Goal: Task Accomplishment & Management: Use online tool/utility

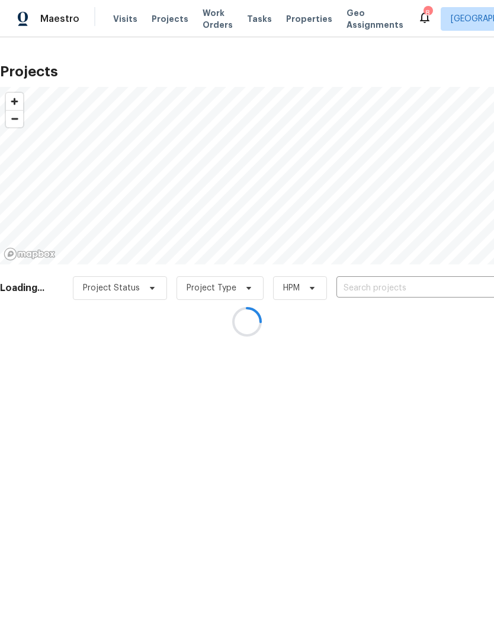
click at [170, 17] on div at bounding box center [247, 321] width 494 height 643
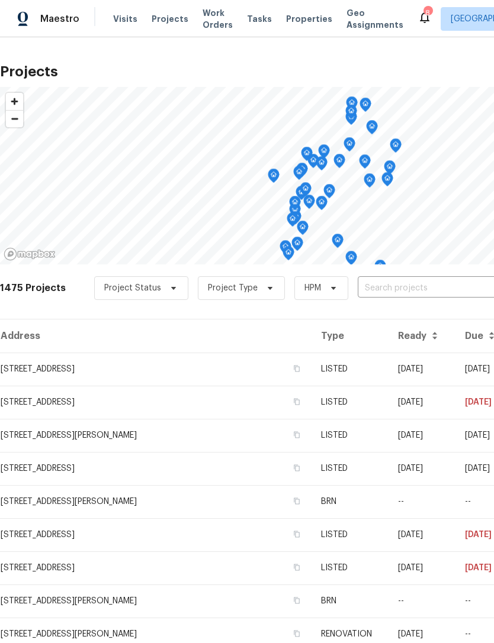
click at [423, 13] on div "8" at bounding box center [427, 13] width 8 height 12
click at [417, 13] on icon at bounding box center [424, 17] width 14 height 14
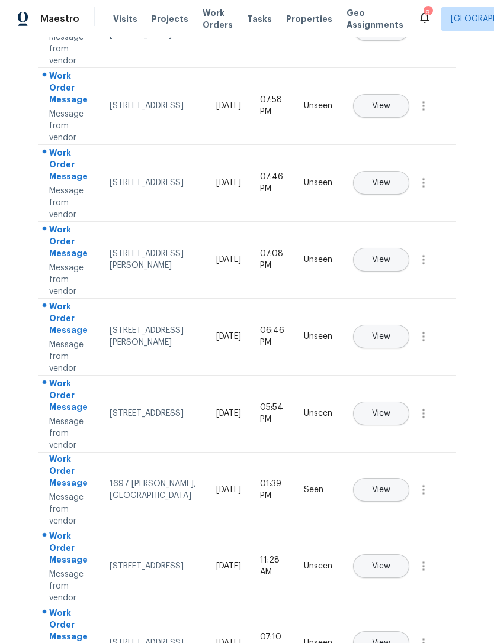
scroll to position [160, 0]
click at [390, 410] on span "View" at bounding box center [381, 414] width 18 height 9
click at [164, 16] on span "Projects" at bounding box center [170, 19] width 37 height 12
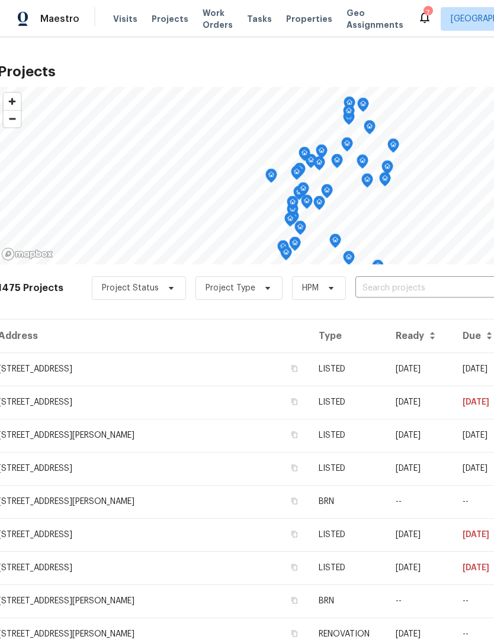
scroll to position [-1, 2]
click at [173, 7] on div "Maestro Visits Projects Work Orders Tasks Properties Geo Assignments 7 [GEOGRAP…" at bounding box center [247, 18] width 494 height 37
click at [155, 18] on span "Projects" at bounding box center [170, 19] width 37 height 12
click at [291, 18] on span "Properties" at bounding box center [309, 19] width 46 height 12
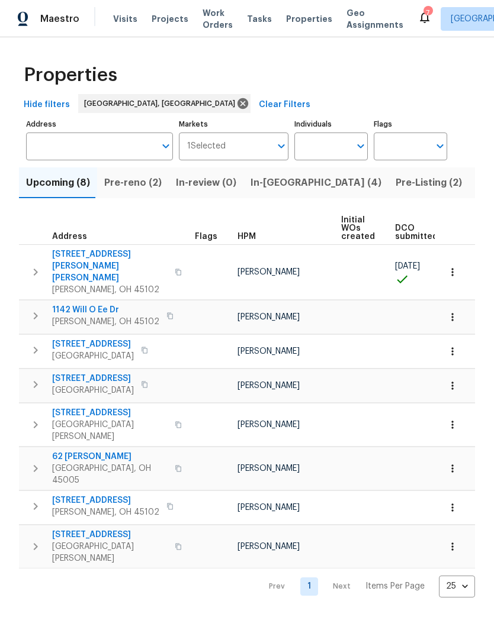
click at [137, 188] on span "Pre-reno (2)" at bounding box center [132, 183] width 57 height 17
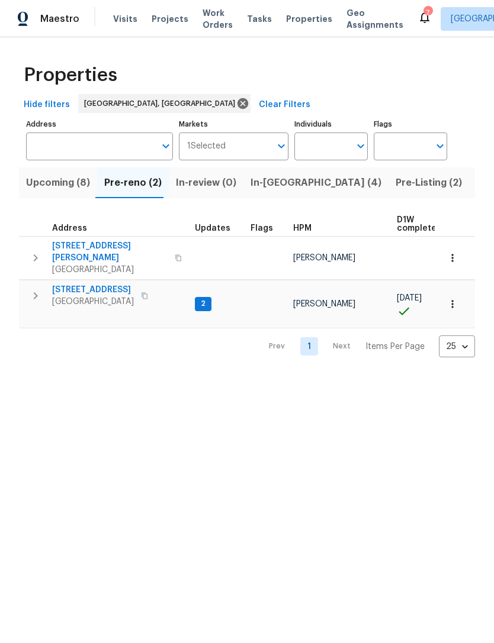
click at [271, 179] on span "In-[GEOGRAPHIC_DATA] (4)" at bounding box center [315, 183] width 131 height 17
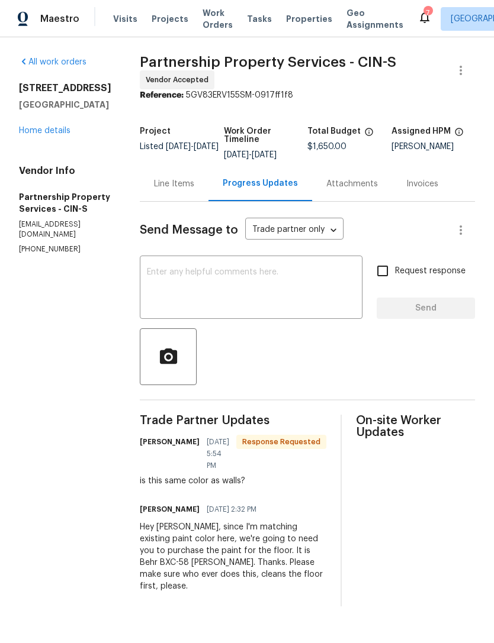
click at [296, 300] on textarea at bounding box center [251, 288] width 208 height 41
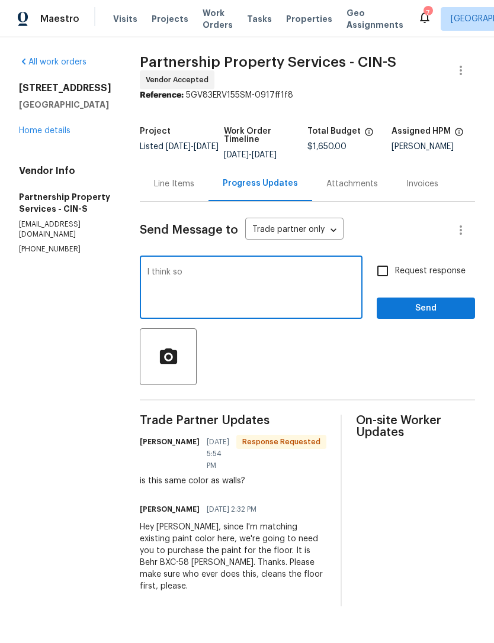
type textarea "I think so"
click at [421, 316] on span "Send" at bounding box center [425, 308] width 79 height 15
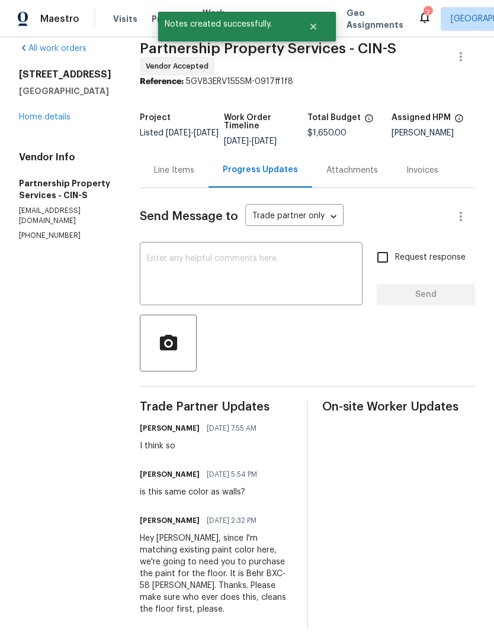
scroll to position [13, 0]
click at [62, 121] on link "Home details" at bounding box center [45, 118] width 52 height 8
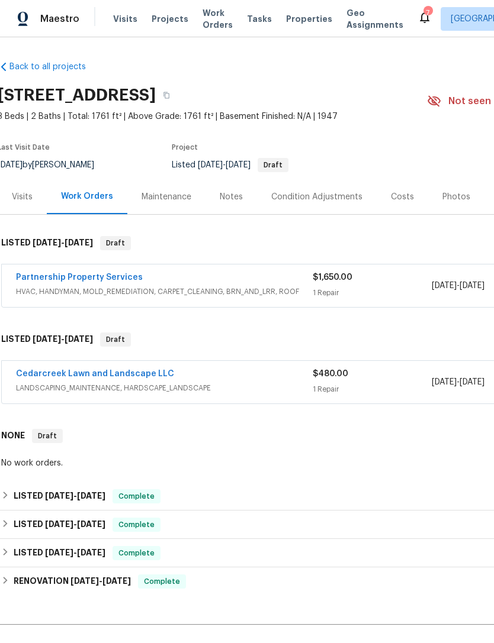
scroll to position [0, 2]
click at [160, 20] on span "Projects" at bounding box center [170, 19] width 37 height 12
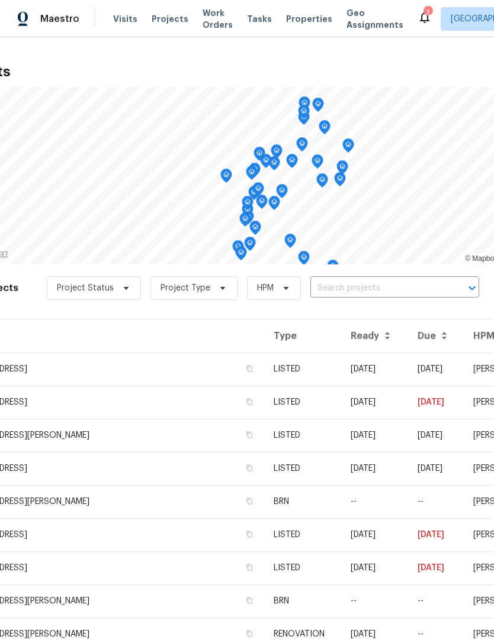
scroll to position [0, 49]
